Goal: Ask a question: Seek information or help from site administrators or community

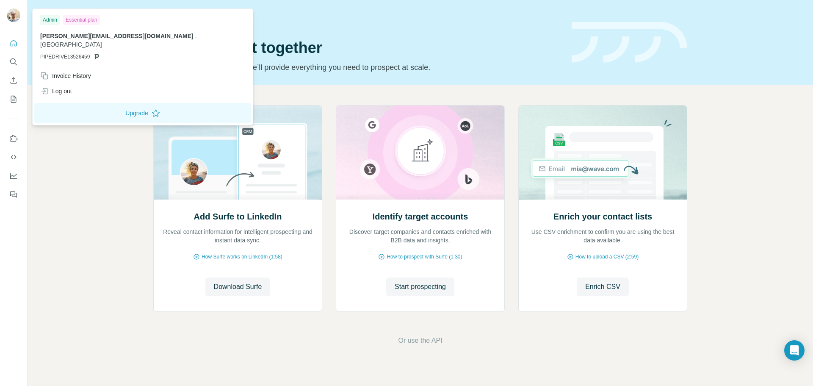
click at [14, 15] on img at bounding box center [14, 15] width 14 height 14
click at [61, 72] on div "Invoice History" at bounding box center [65, 76] width 51 height 8
click at [90, 72] on div "Invoice History" at bounding box center [65, 76] width 51 height 8
click at [13, 98] on icon "My lists" at bounding box center [13, 99] width 8 height 8
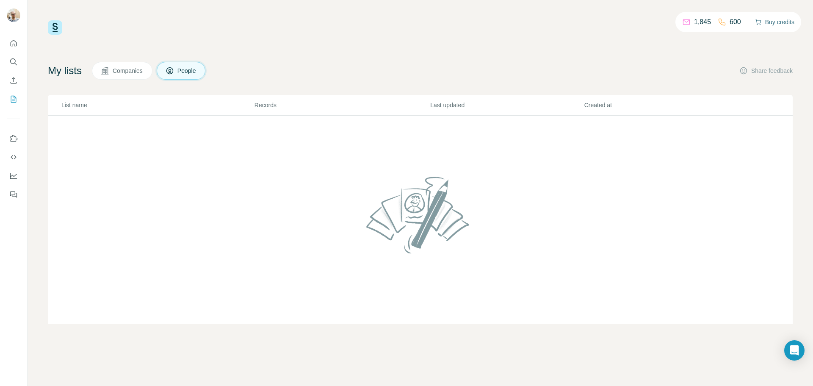
click at [773, 21] on button "Buy credits" at bounding box center [774, 22] width 39 height 12
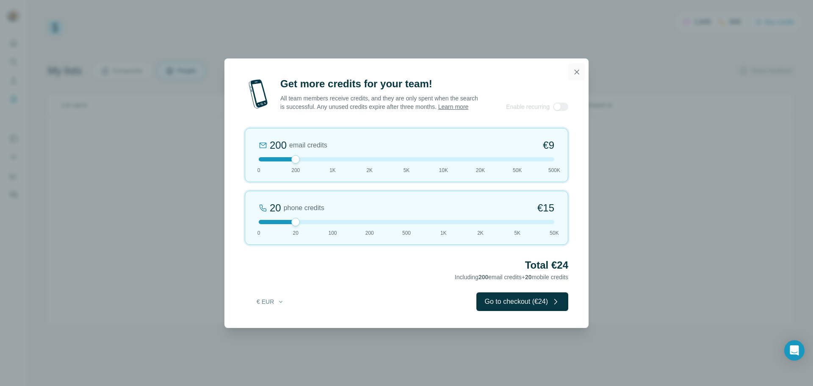
click at [581, 72] on icon "button" at bounding box center [577, 72] width 8 height 8
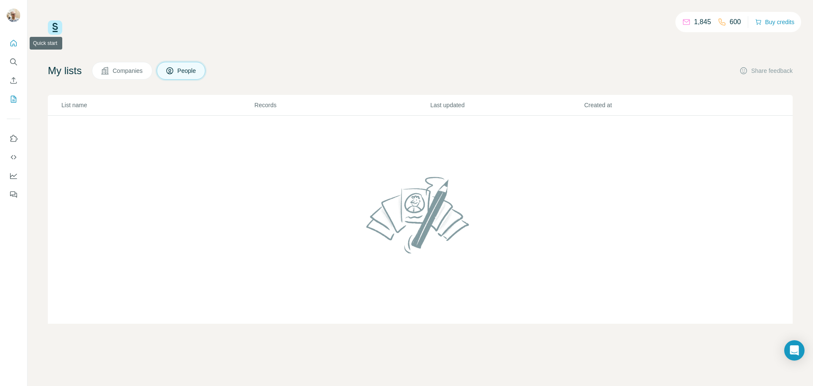
click at [9, 47] on button "Quick start" at bounding box center [14, 43] width 14 height 15
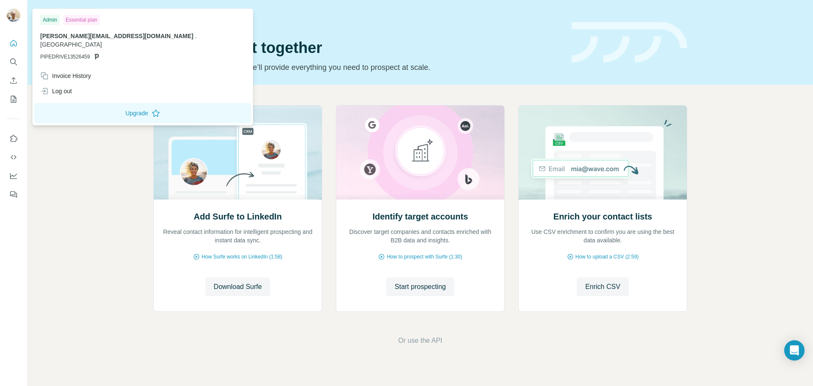
click at [13, 17] on img at bounding box center [14, 15] width 14 height 14
click at [792, 349] on icon "Open Intercom Messenger" at bounding box center [794, 350] width 10 height 11
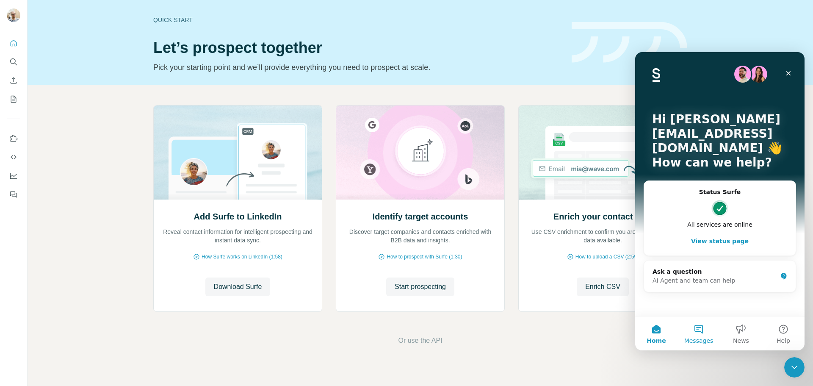
click at [701, 331] on button "Messages" at bounding box center [699, 333] width 42 height 34
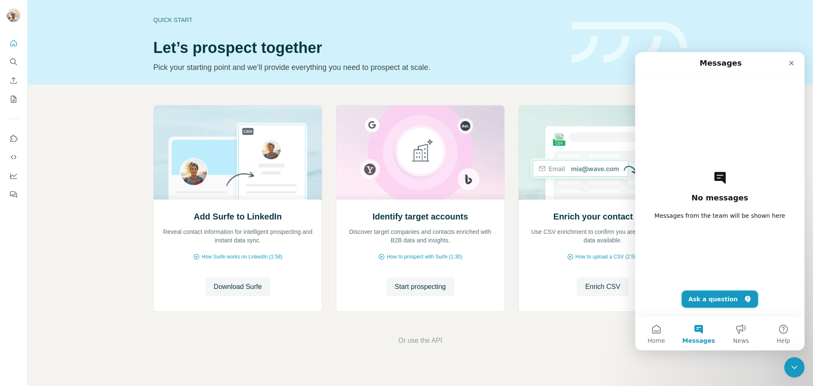
click at [709, 299] on button "Ask a question" at bounding box center [720, 299] width 77 height 17
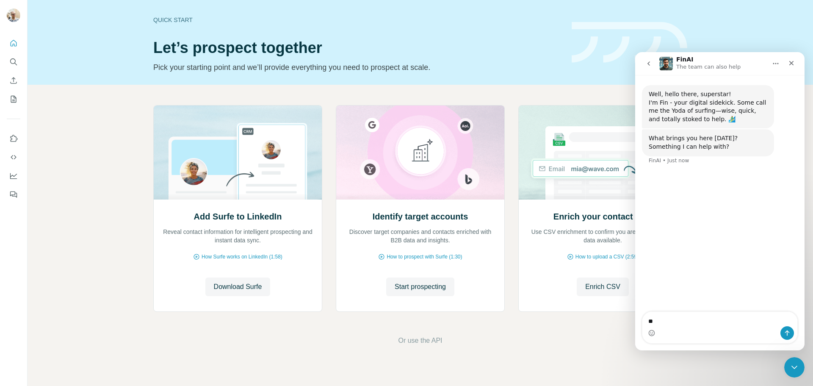
type textarea "*"
type textarea "**********"
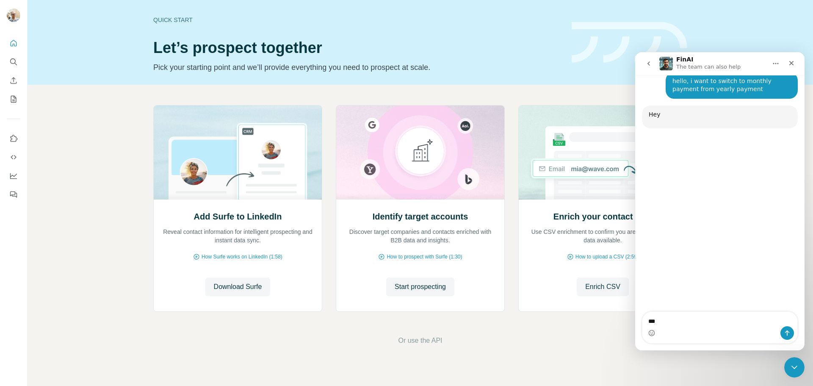
scroll to position [90, 0]
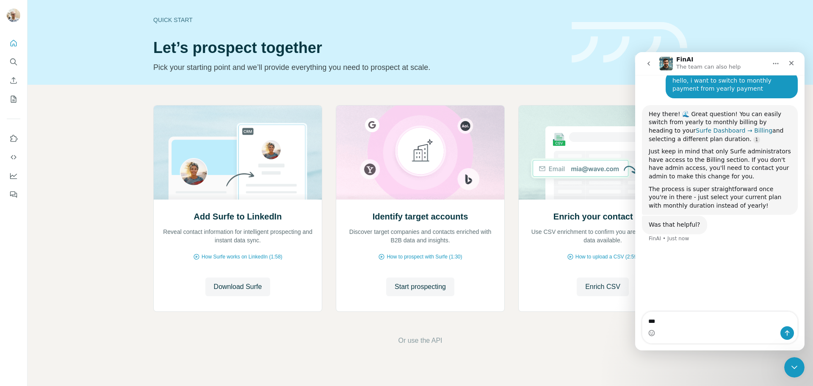
click at [705, 133] on link "Surfe Dashboard → Billing" at bounding box center [734, 130] width 77 height 7
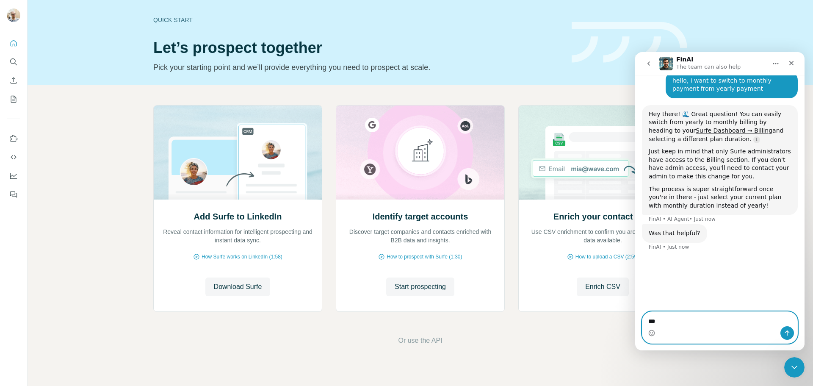
click at [684, 323] on textarea "***" at bounding box center [719, 319] width 155 height 14
type textarea "*"
type textarea "**********"
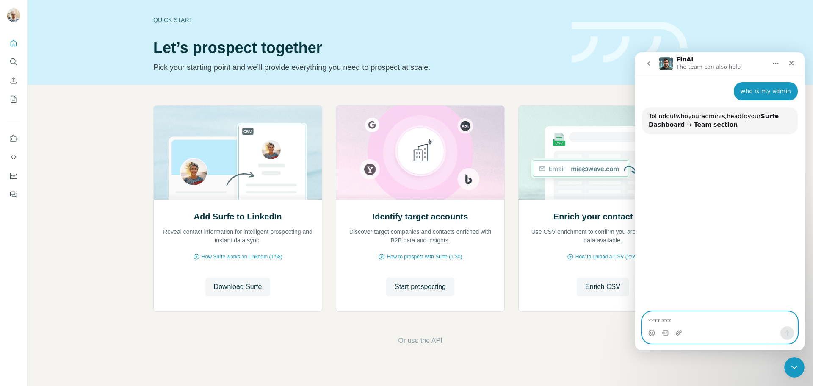
scroll to position [268, 0]
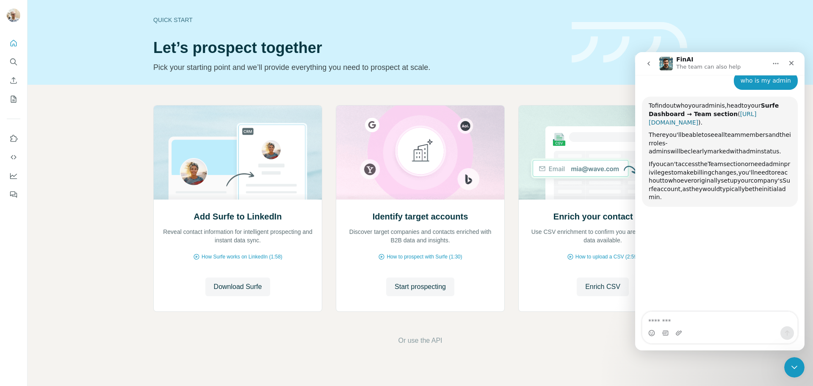
click at [707, 123] on link "[URL][DOMAIN_NAME]" at bounding box center [703, 118] width 108 height 15
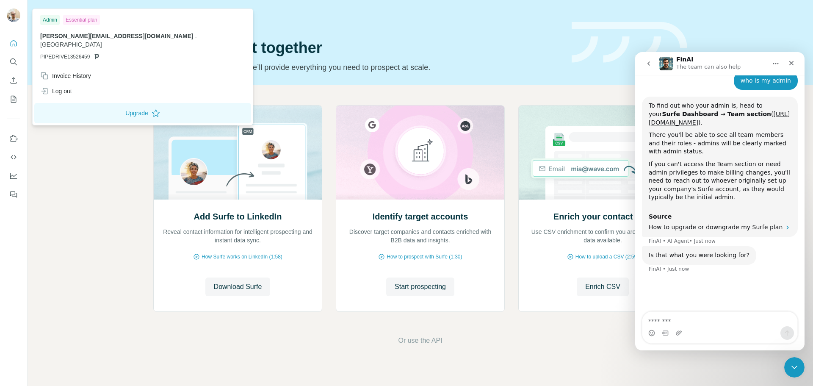
click at [12, 11] on img at bounding box center [14, 15] width 14 height 14
click at [73, 36] on span "[PERSON_NAME][EMAIL_ADDRESS][DOMAIN_NAME]" at bounding box center [116, 36] width 153 height 7
click at [75, 37] on span "[PERSON_NAME][EMAIL_ADDRESS][DOMAIN_NAME]" at bounding box center [116, 36] width 153 height 7
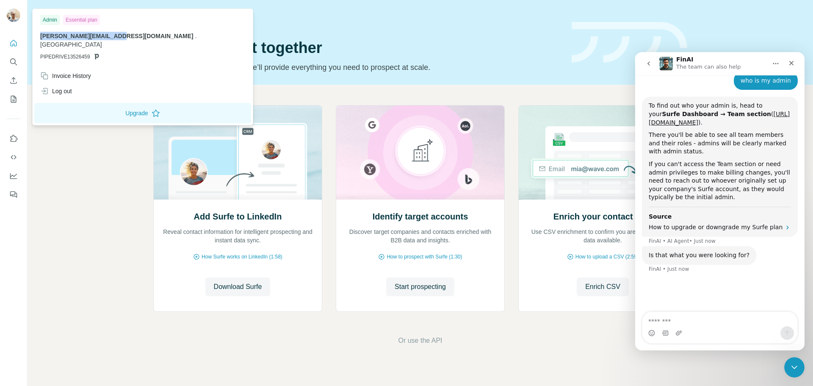
drag, startPoint x: 39, startPoint y: 36, endPoint x: 111, endPoint y: 38, distance: 71.6
click at [111, 38] on div "Admin Essential plan [PERSON_NAME][EMAIL_ADDRESS][DOMAIN_NAME] . [GEOGRAPHIC_DA…" at bounding box center [142, 40] width 217 height 58
copy span "[PERSON_NAME][EMAIL_ADDRESS][DOMAIN_NAME]"
